Goal: Register for event/course

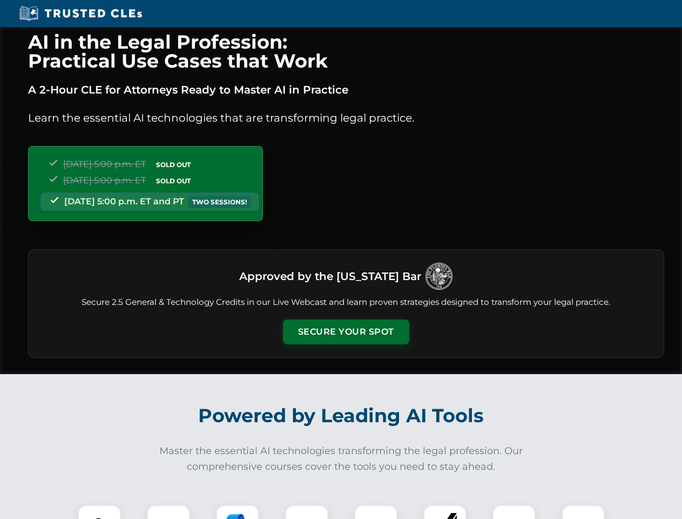
click at [346, 332] on button "Secure Your Spot" at bounding box center [346, 331] width 126 height 25
click at [99, 512] on img at bounding box center [99, 526] width 31 height 31
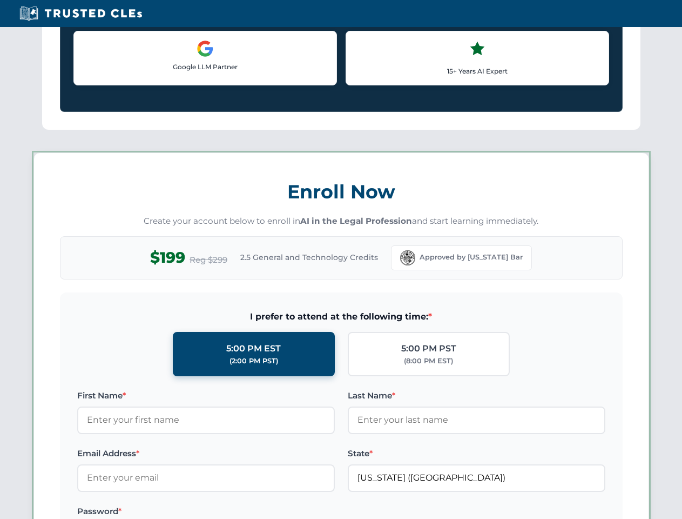
click at [238, 512] on label "Password *" at bounding box center [206, 511] width 258 height 13
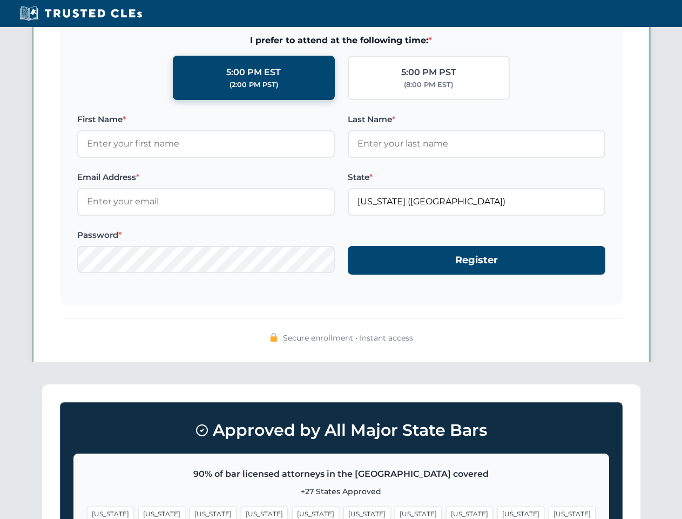
click at [498, 512] on span "[US_STATE]" at bounding box center [521, 514] width 47 height 16
